Goal: Transaction & Acquisition: Book appointment/travel/reservation

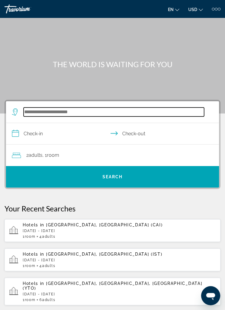
click at [82, 112] on input "Search hotel destination" at bounding box center [114, 112] width 181 height 9
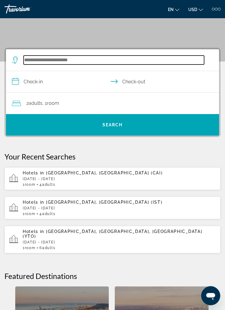
scroll to position [80, 0]
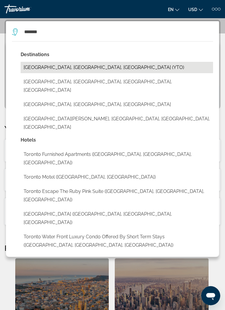
click at [70, 66] on button "[GEOGRAPHIC_DATA], [GEOGRAPHIC_DATA], [GEOGRAPHIC_DATA] (YTO)" at bounding box center [117, 67] width 193 height 11
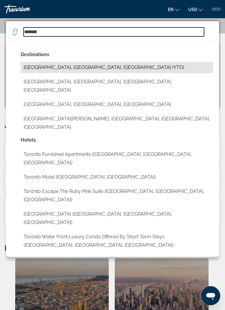
type input "**********"
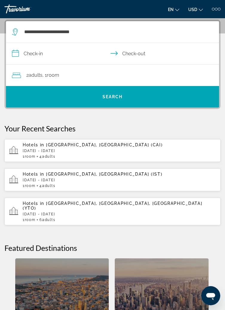
click at [60, 54] on input "**********" at bounding box center [114, 54] width 216 height 23
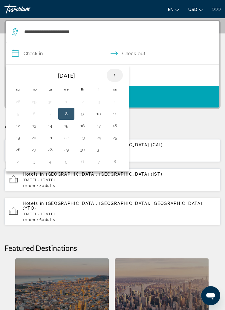
click at [116, 74] on th "Next month" at bounding box center [115, 75] width 16 height 13
click at [112, 70] on th "Next month" at bounding box center [115, 75] width 16 height 13
click at [66, 138] on button "24" at bounding box center [67, 138] width 10 height 8
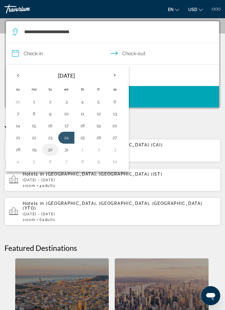
click at [50, 149] on button "30" at bounding box center [50, 150] width 10 height 8
type input "**********"
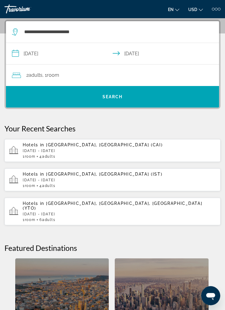
click at [120, 72] on div "2 Adult Adults , 1 Room rooms" at bounding box center [115, 75] width 207 height 8
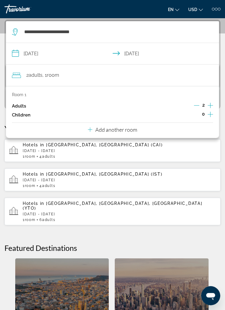
click at [211, 104] on icon "Increment adults" at bounding box center [210, 105] width 5 height 5
click at [211, 105] on icon "Increment adults" at bounding box center [210, 105] width 5 height 7
click at [210, 105] on icon "Increment adults" at bounding box center [210, 105] width 5 height 7
click at [211, 104] on icon "Increment adults" at bounding box center [210, 105] width 5 height 5
click at [122, 132] on p "Add another room" at bounding box center [116, 130] width 42 height 7
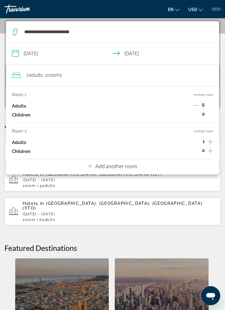
click at [211, 142] on icon "Increment adults" at bounding box center [210, 141] width 5 height 5
click at [212, 141] on icon "Increment adults" at bounding box center [210, 141] width 5 height 7
click at [211, 142] on icon "Increment adults" at bounding box center [210, 141] width 5 height 5
click at [197, 103] on icon "Decrement adults" at bounding box center [196, 105] width 5 height 5
click at [196, 103] on icon "Decrement adults" at bounding box center [196, 105] width 5 height 5
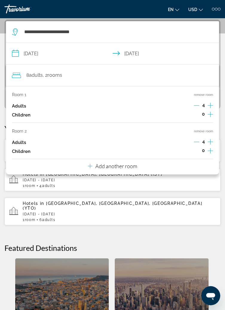
click at [211, 115] on icon "Increment children" at bounding box center [210, 114] width 5 height 7
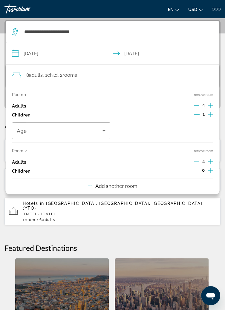
click at [213, 172] on icon "Increment children" at bounding box center [210, 170] width 5 height 7
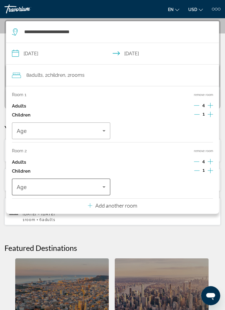
click at [104, 189] on icon "Travelers: 8 adults, 2 children" at bounding box center [103, 187] width 7 height 7
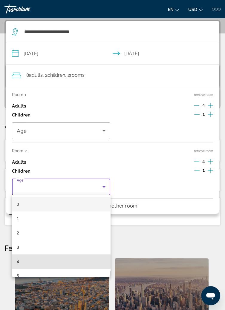
scroll to position [81, 0]
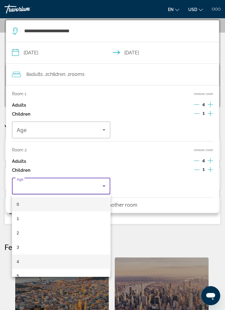
click at [25, 262] on mat-option "4" at bounding box center [61, 262] width 98 height 14
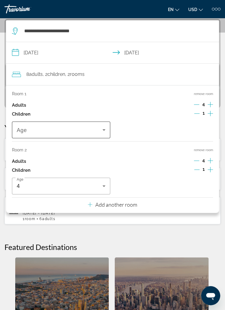
click at [84, 131] on span "Travelers: 8 adults, 2 children" at bounding box center [60, 130] width 86 height 7
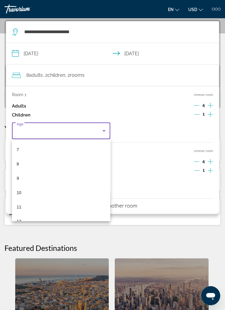
scroll to position [100, 0]
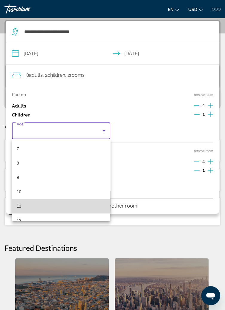
click at [57, 203] on mat-option "11" at bounding box center [61, 206] width 98 height 14
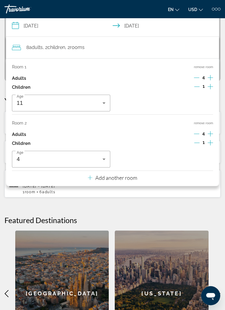
scroll to position [110, 0]
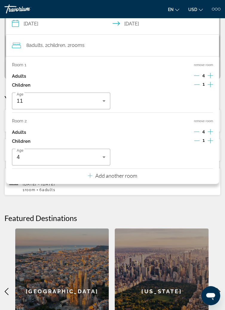
click at [165, 146] on div "Room 2 remove room Adults 4 Children 1 Age [DEMOGRAPHIC_DATA]" at bounding box center [112, 142] width 201 height 47
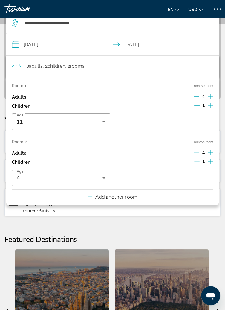
scroll to position [80, 0]
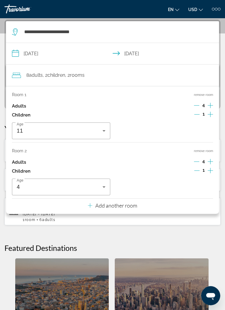
click at [172, 74] on div "8 Adult Adults , 2 Child Children , 2 Room rooms" at bounding box center [115, 75] width 207 height 8
click at [152, 74] on div "8 Adult Adults , 2 Child Children , 2 Room rooms" at bounding box center [115, 75] width 207 height 8
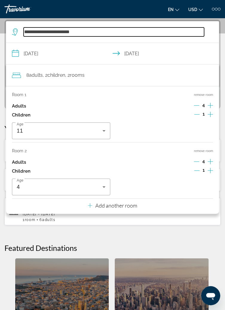
click at [161, 34] on input "**********" at bounding box center [114, 32] width 181 height 9
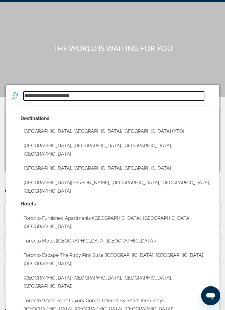
scroll to position [12, 0]
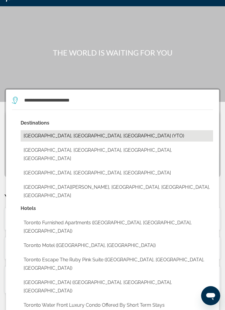
click at [74, 136] on button "[GEOGRAPHIC_DATA], [GEOGRAPHIC_DATA], [GEOGRAPHIC_DATA] (YTO)" at bounding box center [117, 135] width 193 height 11
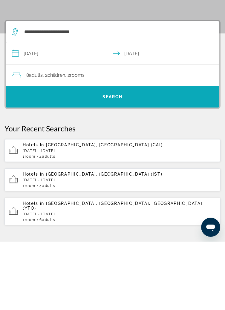
click at [132, 168] on span "Search" at bounding box center [112, 165] width 213 height 14
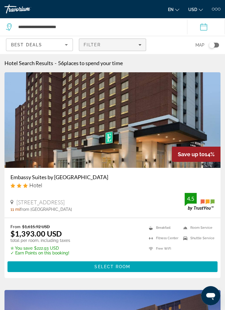
click at [135, 45] on div "Filter" at bounding box center [112, 44] width 57 height 5
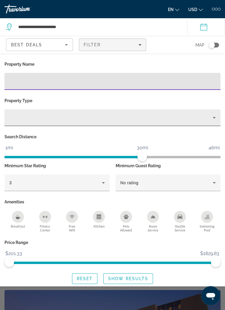
click at [214, 118] on icon "Property type" at bounding box center [214, 117] width 3 height 1
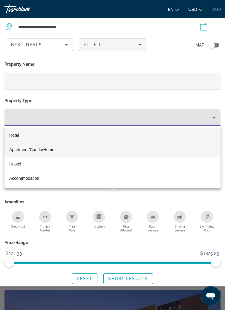
click at [53, 150] on span "Apartment/Condo/Home" at bounding box center [31, 149] width 45 height 5
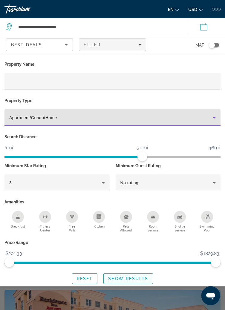
click at [130, 280] on span "Show Results" at bounding box center [128, 279] width 40 height 5
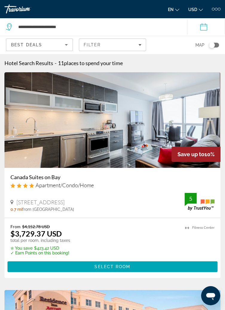
click at [51, 46] on div "Best Deals" at bounding box center [38, 44] width 54 height 7
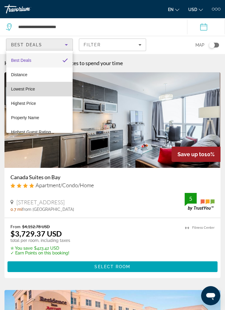
click at [29, 88] on span "Lowest Price" at bounding box center [23, 89] width 24 height 5
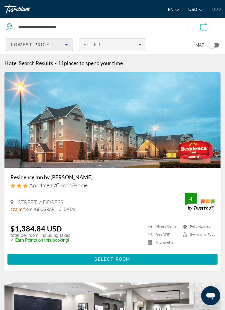
click at [133, 46] on div "Filter" at bounding box center [112, 44] width 57 height 5
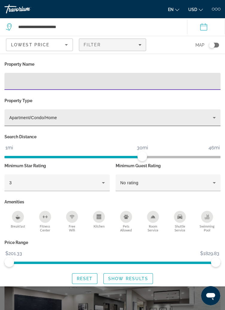
click at [190, 115] on div "Apartment/Condo/Home" at bounding box center [111, 117] width 204 height 7
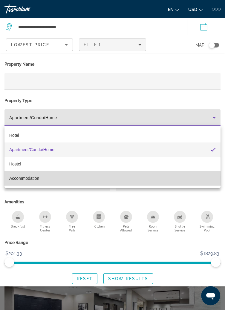
click at [42, 178] on mat-option "Accommodation" at bounding box center [112, 178] width 216 height 14
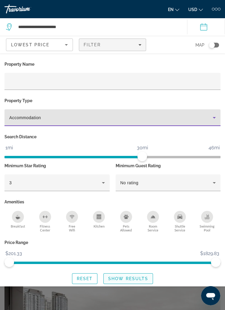
click at [134, 284] on span "Search widget" at bounding box center [128, 279] width 49 height 14
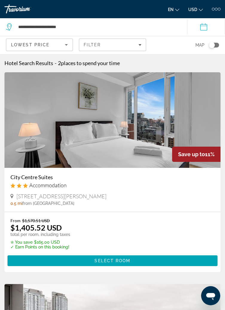
click at [16, 221] on span "From" at bounding box center [15, 220] width 10 height 5
click at [16, 219] on span "From" at bounding box center [15, 220] width 10 height 5
